Goal: Navigation & Orientation: Find specific page/section

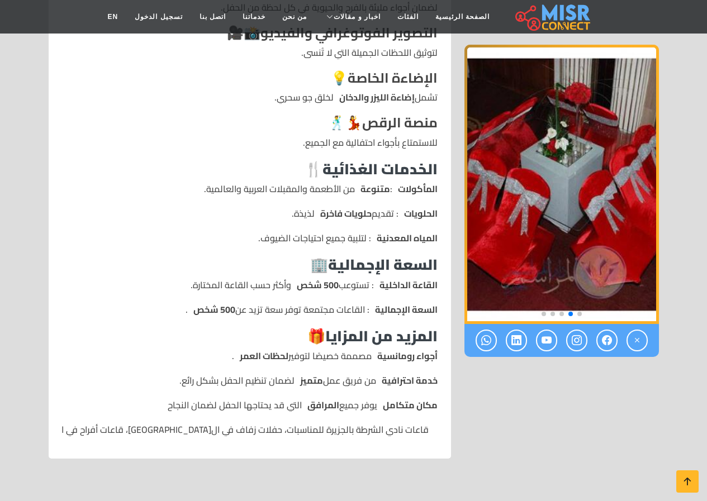
scroll to position [1062, 0]
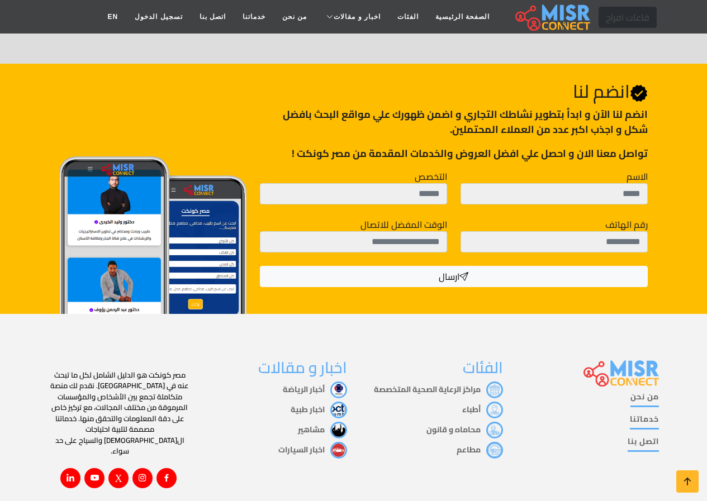
scroll to position [1442, 0]
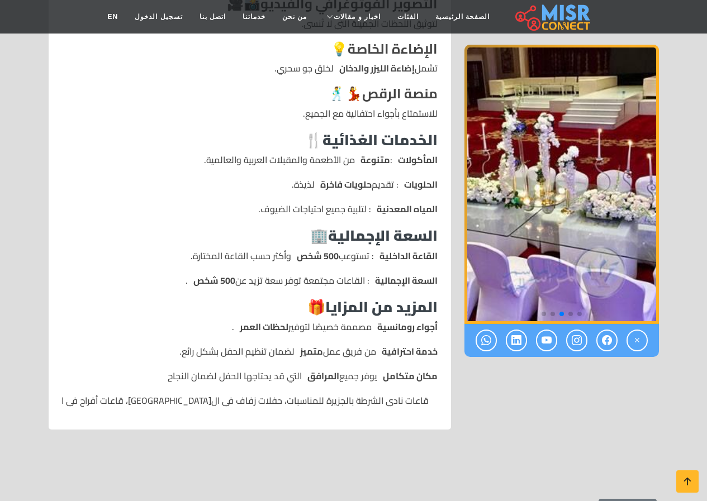
scroll to position [1118, 0]
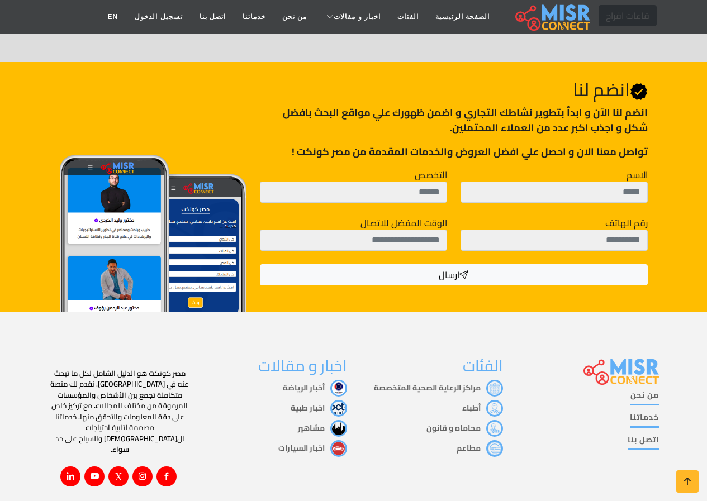
scroll to position [1554, 0]
